Goal: Find specific page/section: Find specific page/section

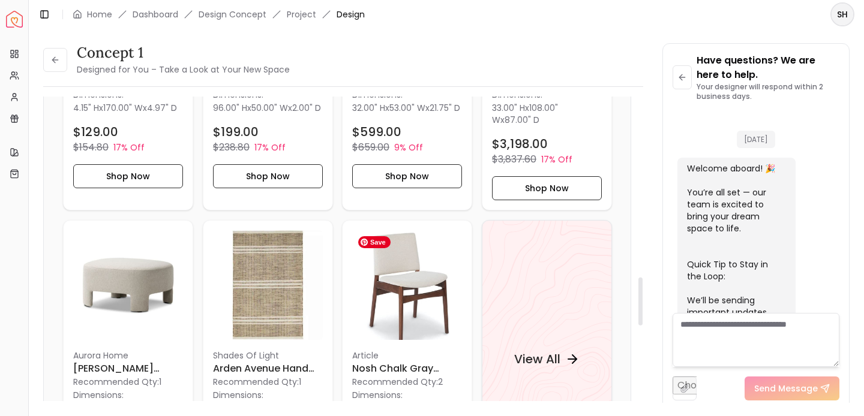
scroll to position [3295, 0]
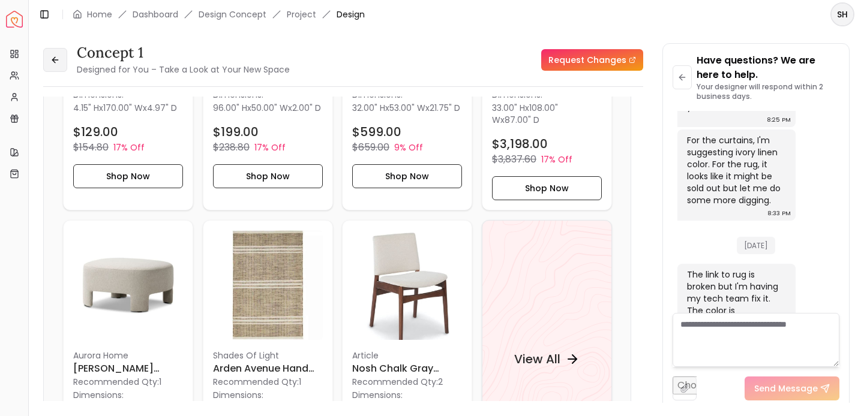
click at [61, 61] on button at bounding box center [55, 60] width 24 height 24
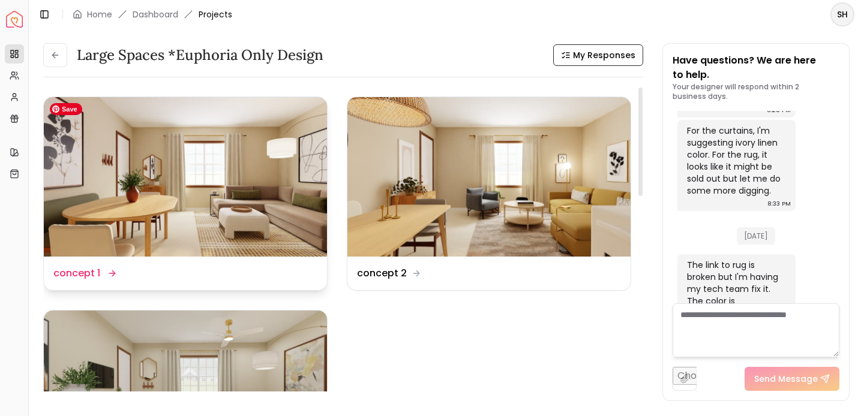
click at [235, 250] on img at bounding box center [185, 177] width 283 height 160
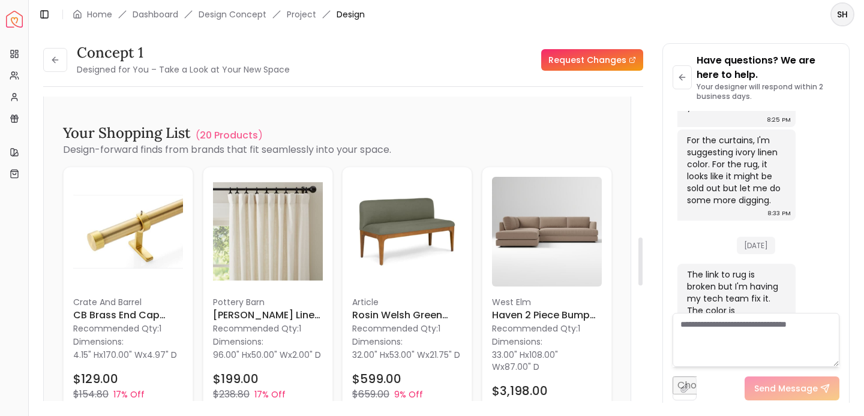
scroll to position [886, 0]
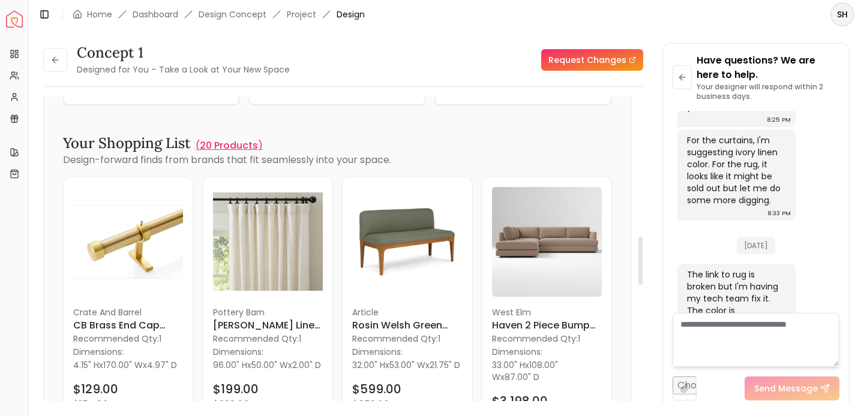
click at [234, 146] on p "20 Products" at bounding box center [229, 146] width 58 height 14
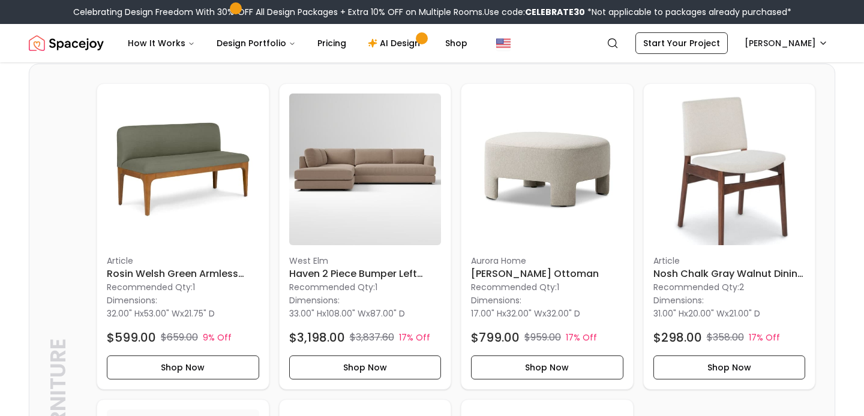
scroll to position [641, 0]
